Goal: Obtain resource: Obtain resource

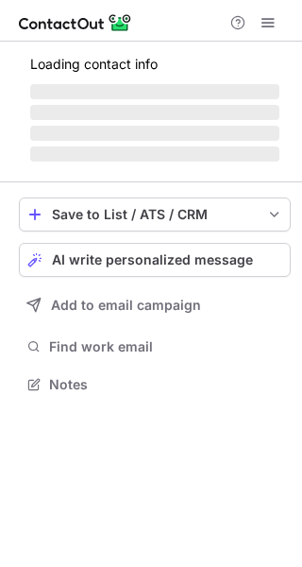
scroll to position [396, 302]
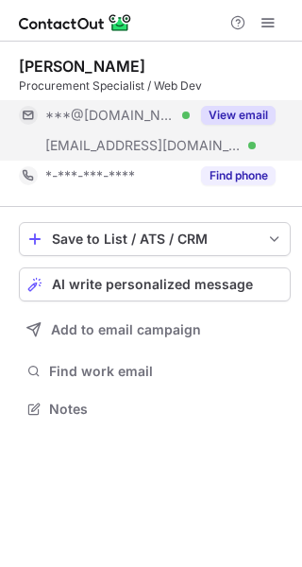
click at [255, 107] on button "View email" at bounding box center [238, 115] width 75 height 19
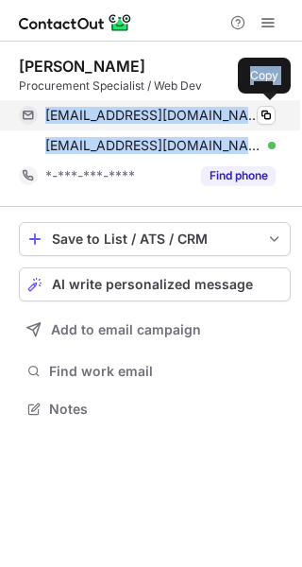
drag, startPoint x: 182, startPoint y: 147, endPoint x: 42, endPoint y: 117, distance: 144.0
click at [42, 117] on div "chazd33@gmail.com Verified Copy chaz@blairtech.com Verified Copy" at bounding box center [147, 130] width 257 height 60
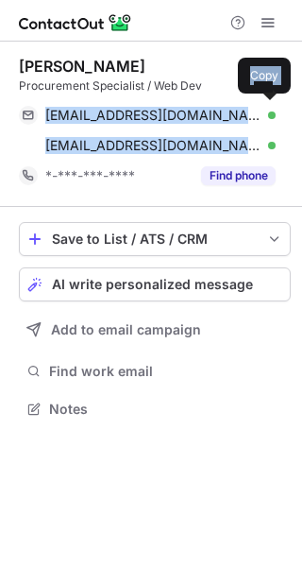
copy div "chazd33@gmail.com Verified Copy chaz@blairtech.com"
